Goal: Navigation & Orientation: Find specific page/section

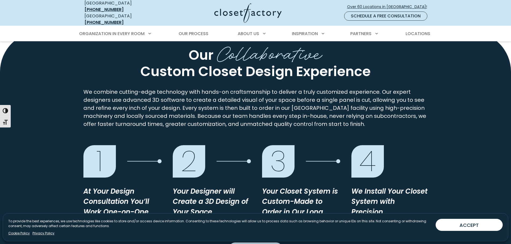
scroll to position [429, 0]
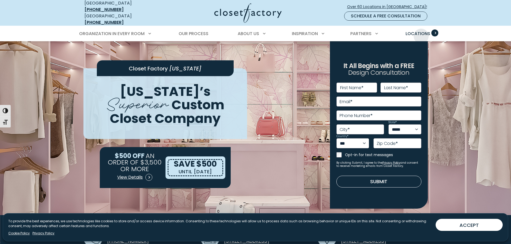
click at [421, 32] on span "Locations" at bounding box center [417, 34] width 25 height 6
